Goal: Task Accomplishment & Management: Use online tool/utility

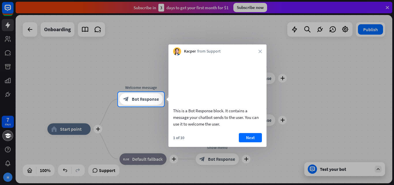
click at [109, 144] on div at bounding box center [197, 146] width 394 height 79
click at [249, 142] on button "Next" at bounding box center [250, 137] width 23 height 9
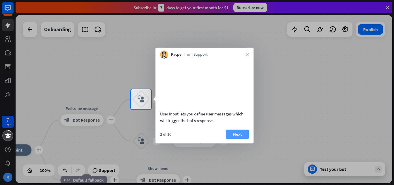
click at [238, 139] on button "Next" at bounding box center [237, 134] width 23 height 9
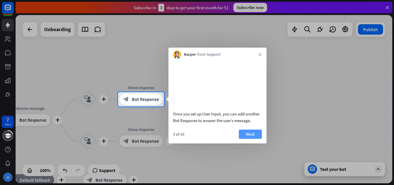
click at [249, 139] on button "Next" at bounding box center [250, 134] width 23 height 9
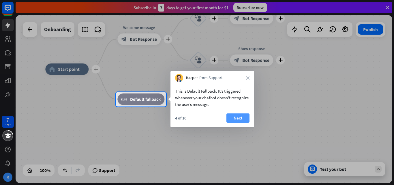
click at [240, 116] on button "Next" at bounding box center [238, 117] width 23 height 9
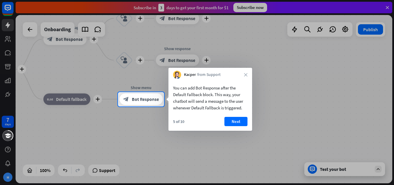
click at [244, 122] on button "Next" at bounding box center [236, 121] width 23 height 9
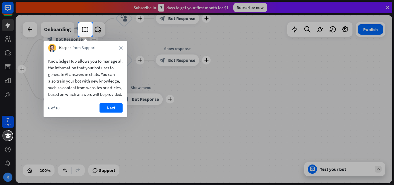
click at [104, 113] on button "Next" at bounding box center [111, 107] width 23 height 9
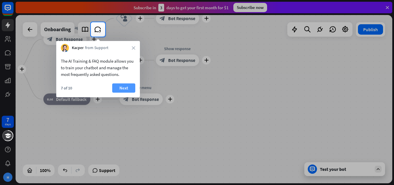
click at [120, 88] on button "Next" at bounding box center [123, 87] width 23 height 9
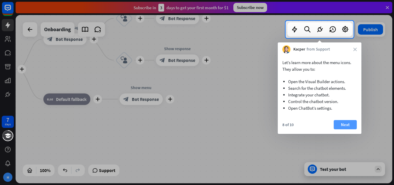
click at [350, 125] on button "Next" at bounding box center [345, 124] width 23 height 9
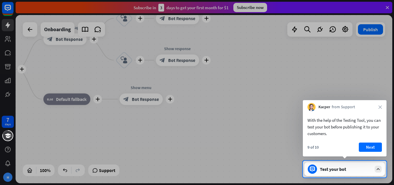
click at [371, 143] on button "Next" at bounding box center [370, 147] width 23 height 9
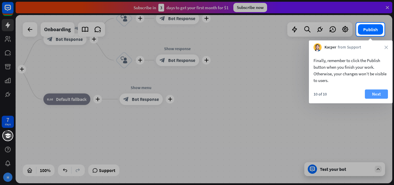
click at [375, 96] on button "Next" at bounding box center [376, 94] width 23 height 9
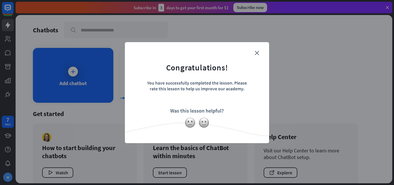
click at [66, 78] on div "close Congratulations! You have successfully completed the lesson. Please rate …" at bounding box center [197, 92] width 394 height 185
click at [257, 51] on icon "close" at bounding box center [257, 53] width 4 height 4
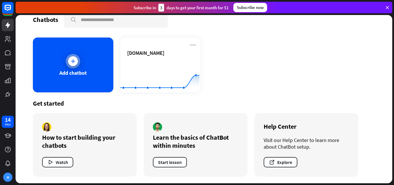
scroll to position [11, 0]
click at [78, 67] on div "Add chatbot" at bounding box center [73, 64] width 81 height 55
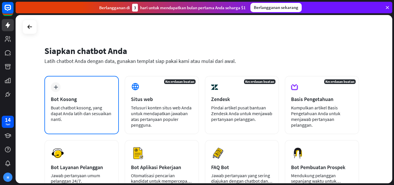
click at [81, 107] on font "Buat chatbot kosong, yang dapat Anda latih dan sesuaikan nanti." at bounding box center [81, 113] width 61 height 17
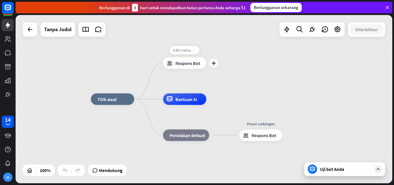
click at [187, 48] on font "Edit nama" at bounding box center [182, 50] width 18 height 5
click at [111, 85] on font "Edit nama" at bounding box center [110, 86] width 18 height 5
click at [111, 85] on input "text" at bounding box center [112, 87] width 40 height 8
drag, startPoint x: 129, startPoint y: 87, endPoint x: 36, endPoint y: 85, distance: 92.1
click at [36, 85] on div "plus rumah_2 Titik awal Pesan selamat datang blok_bot_respons Respons Bot Bantu…" at bounding box center [204, 99] width 377 height 168
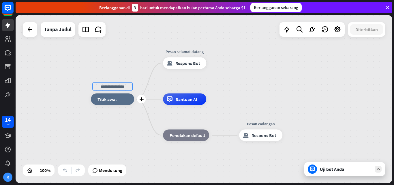
type input "*"
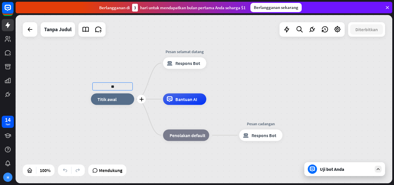
type input "*"
type input "**********"
click at [145, 103] on div "**********" at bounding box center [204, 99] width 377 height 168
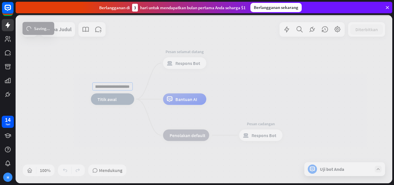
scroll to position [0, 0]
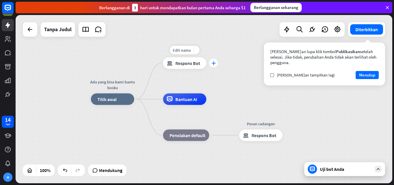
click at [215, 61] on font "plus" at bounding box center [214, 63] width 4 height 4
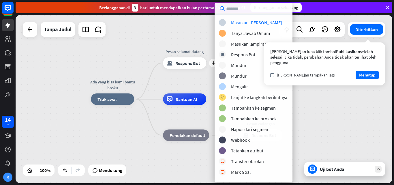
click at [138, 25] on div "Ada yang bisa kami bantu bosku rumah_2 Titik awal plus Pesan selamat datang blo…" at bounding box center [204, 99] width 377 height 168
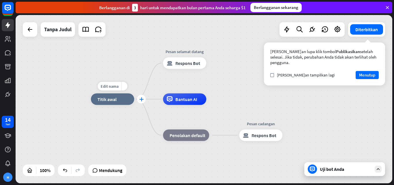
click at [142, 101] on div "plus" at bounding box center [141, 99] width 9 height 9
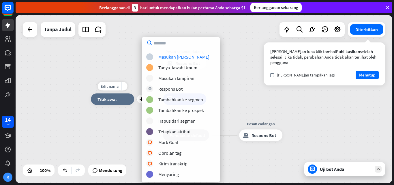
click at [116, 103] on div "rumah_2 Titik awal" at bounding box center [112, 100] width 43 height 12
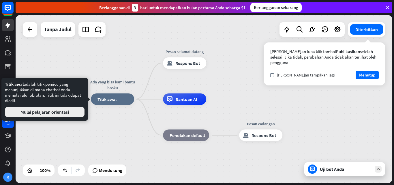
click at [61, 112] on font "Mulai pelajaran orientasi" at bounding box center [45, 112] width 49 height 6
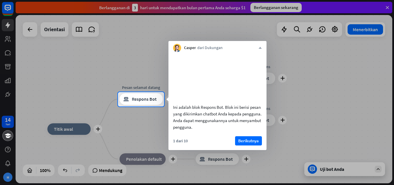
click at [153, 68] on div at bounding box center [197, 46] width 394 height 92
click at [258, 144] on font "Berikutnya" at bounding box center [249, 140] width 21 height 5
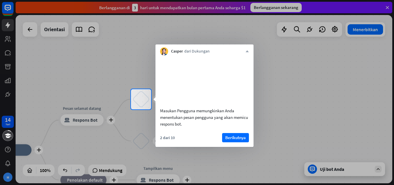
click at [232, 140] on font "Berikutnya" at bounding box center [236, 137] width 21 height 5
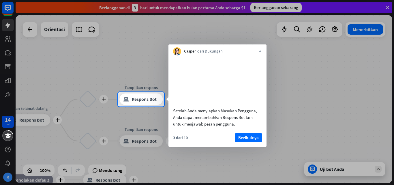
click at [248, 140] on font "Berikutnya" at bounding box center [249, 137] width 21 height 5
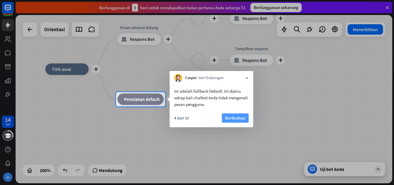
click at [231, 116] on font "Berikutnya" at bounding box center [235, 117] width 21 height 5
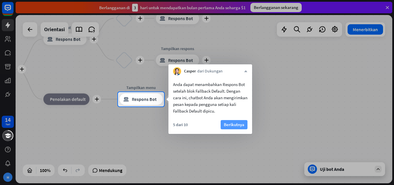
click at [233, 126] on font "Berikutnya" at bounding box center [234, 124] width 21 height 5
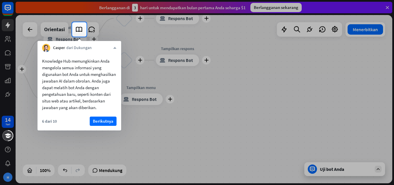
click at [107, 124] on font "Berikutnya" at bounding box center [103, 121] width 21 height 8
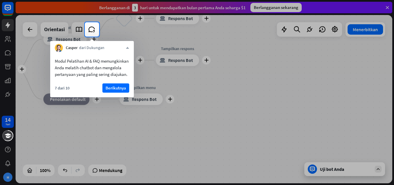
click at [128, 93] on button "Berikutnya" at bounding box center [116, 87] width 27 height 9
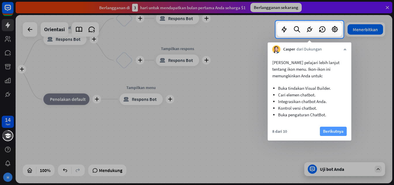
click at [333, 129] on font "Berikutnya" at bounding box center [333, 131] width 21 height 5
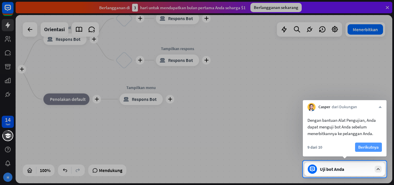
click at [362, 145] on font "Berikutnya" at bounding box center [369, 146] width 21 height 5
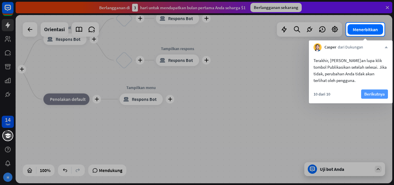
click at [375, 94] on font "Berikutnya" at bounding box center [375, 93] width 21 height 5
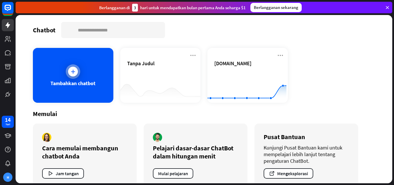
click at [71, 72] on icon at bounding box center [73, 72] width 6 height 6
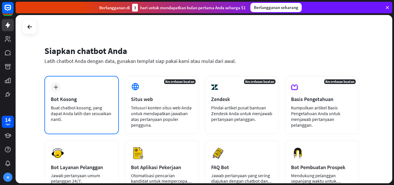
click at [70, 115] on font "Buat chatbot kosong, yang dapat Anda latih dan sesuaikan nanti." at bounding box center [81, 113] width 61 height 17
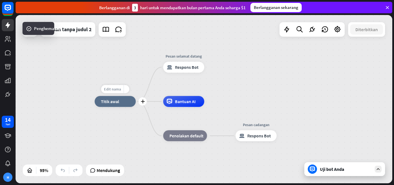
click at [111, 88] on font "Edit nama" at bounding box center [112, 89] width 17 height 5
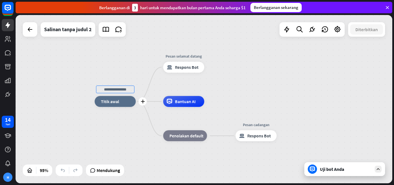
drag, startPoint x: 131, startPoint y: 91, endPoint x: 77, endPoint y: 84, distance: 53.9
click at [77, 84] on div "plus rumah_2 Titik awal Pesan selamat datang blok_bot_respons Respons Bot Bantu…" at bounding box center [204, 99] width 377 height 168
type input "*"
type input "**********"
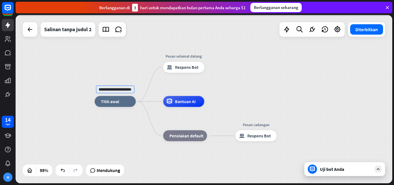
scroll to position [0, 0]
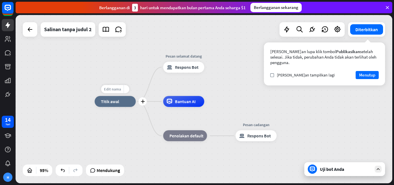
click at [114, 88] on font "Edit nama" at bounding box center [112, 89] width 17 height 5
drag, startPoint x: 130, startPoint y: 89, endPoint x: 70, endPoint y: 88, distance: 60.1
click at [70, 88] on div "**********" at bounding box center [204, 99] width 377 height 168
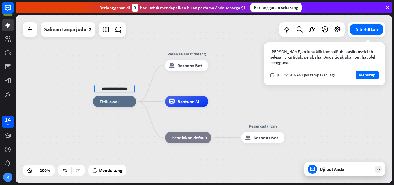
drag, startPoint x: 130, startPoint y: 90, endPoint x: 74, endPoint y: 89, distance: 55.8
click at [76, 89] on div "**********" at bounding box center [204, 99] width 377 height 168
type input "*"
type input "**********"
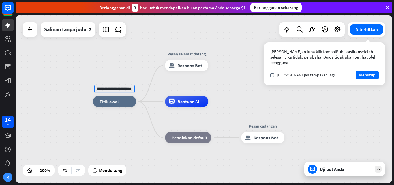
click at [121, 66] on div "**********" at bounding box center [204, 99] width 377 height 168
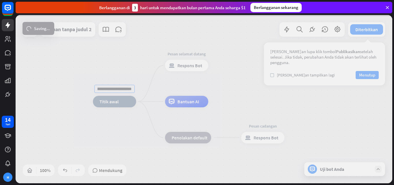
scroll to position [0, 0]
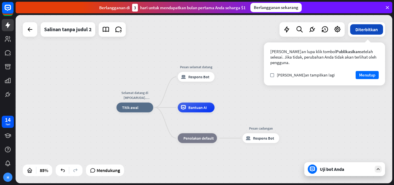
click at [370, 30] on font "Diterbitkan" at bounding box center [367, 30] width 23 height 6
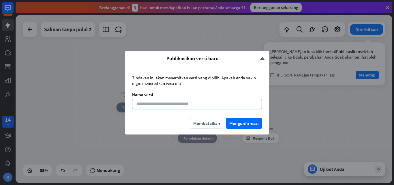
click at [165, 105] on input at bounding box center [197, 104] width 130 height 11
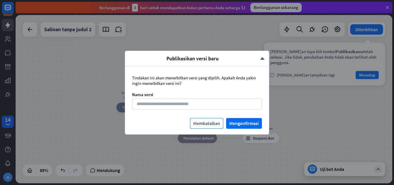
click at [210, 124] on font "Membatalkan" at bounding box center [206, 123] width 27 height 6
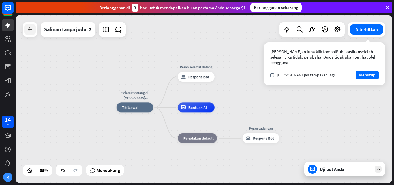
click at [32, 33] on div at bounding box center [30, 30] width 12 height 12
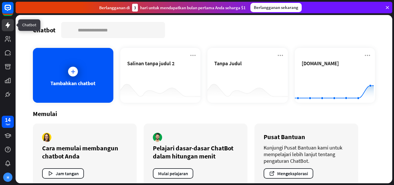
click at [9, 25] on icon at bounding box center [7, 25] width 5 height 6
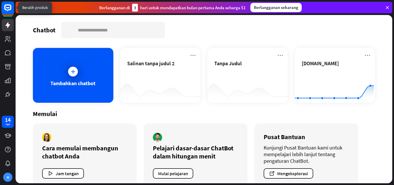
click at [5, 5] on rect at bounding box center [7, 7] width 13 height 13
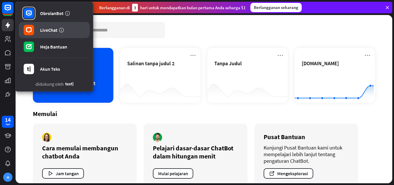
click at [41, 28] on div "LiveChat" at bounding box center [48, 30] width 17 height 6
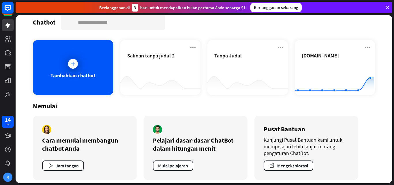
scroll to position [12, 0]
